Goal: Check status: Check status

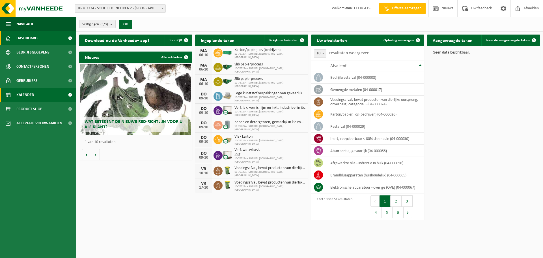
click at [33, 96] on span "Kalender" at bounding box center [25, 95] width 18 height 14
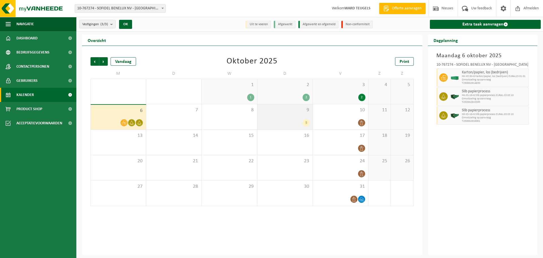
click at [300, 121] on div "5" at bounding box center [285, 122] width 50 height 7
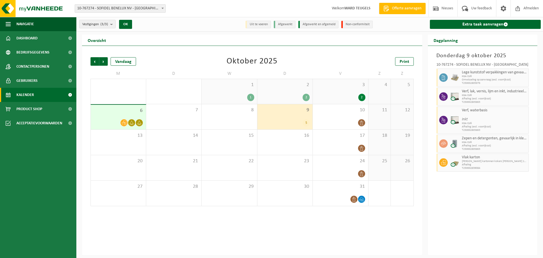
click at [346, 92] on div "3 2" at bounding box center [340, 91] width 55 height 25
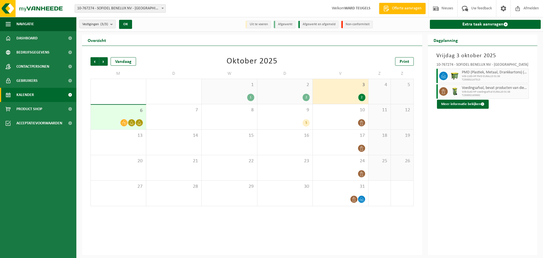
click at [282, 91] on div "2 2" at bounding box center [284, 91] width 55 height 25
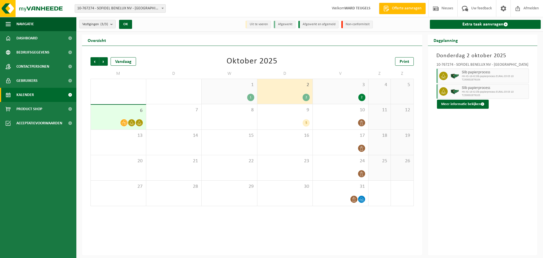
click at [228, 94] on div "1" at bounding box center [229, 97] width 50 height 7
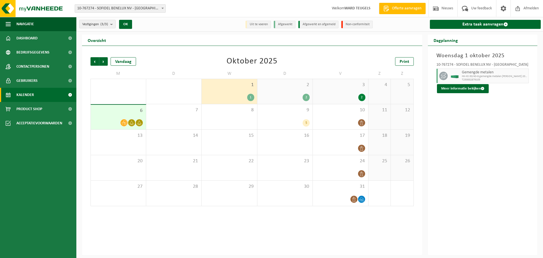
click at [116, 111] on span "6" at bounding box center [118, 110] width 49 height 6
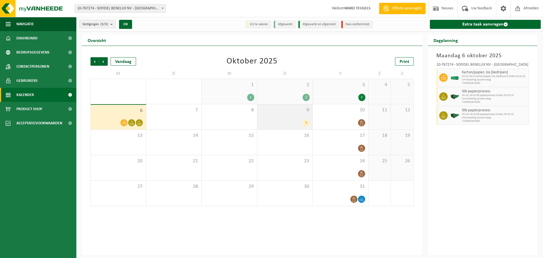
click at [289, 115] on div "9 5" at bounding box center [284, 116] width 55 height 25
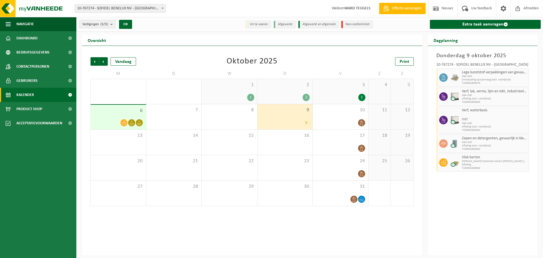
click at [111, 116] on div "6" at bounding box center [118, 117] width 55 height 25
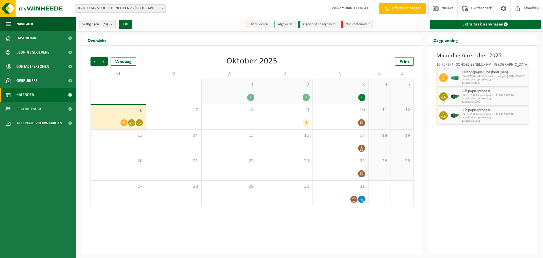
click at [347, 95] on div "2" at bounding box center [341, 97] width 50 height 7
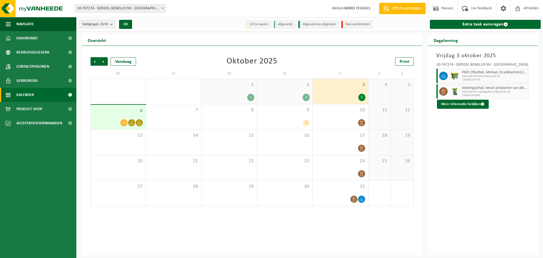
click at [293, 93] on div "2 2" at bounding box center [284, 91] width 55 height 25
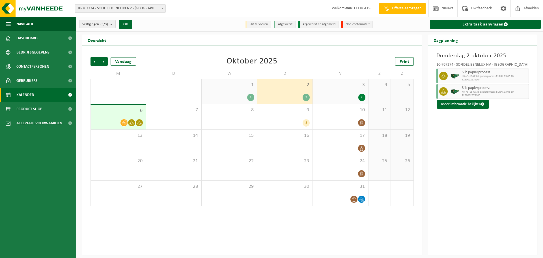
click at [239, 90] on div "1 1" at bounding box center [229, 91] width 55 height 25
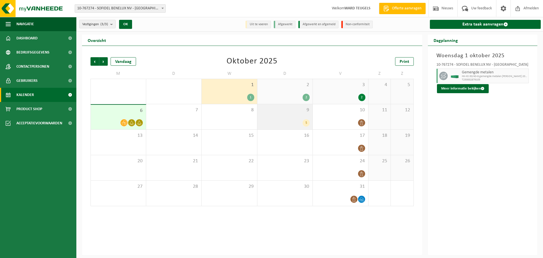
click at [284, 113] on div "9 5" at bounding box center [284, 116] width 55 height 25
